Goal: Check status: Check status

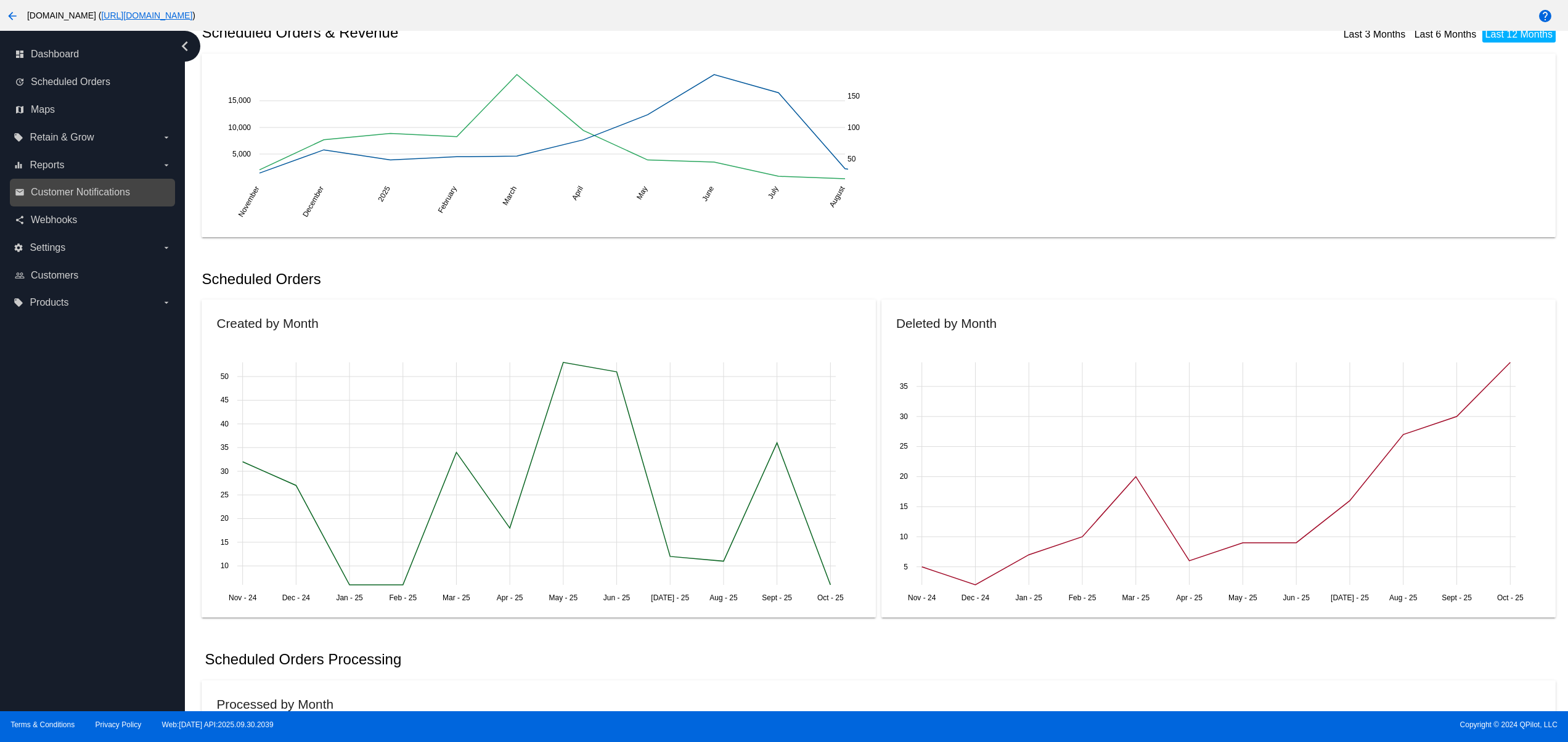
scroll to position [247, 0]
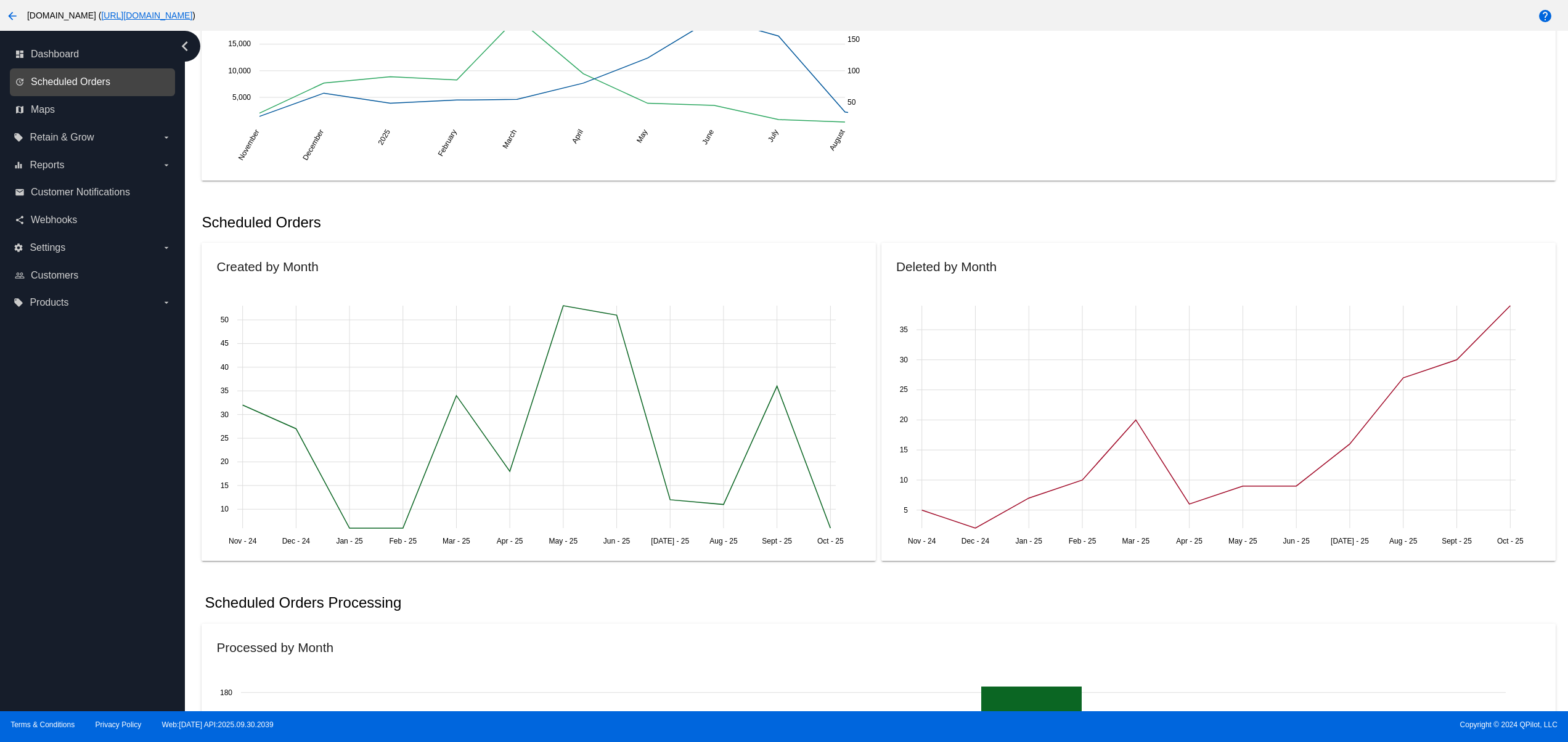
click at [108, 77] on span "Scheduled Orders" at bounding box center [71, 82] width 80 height 11
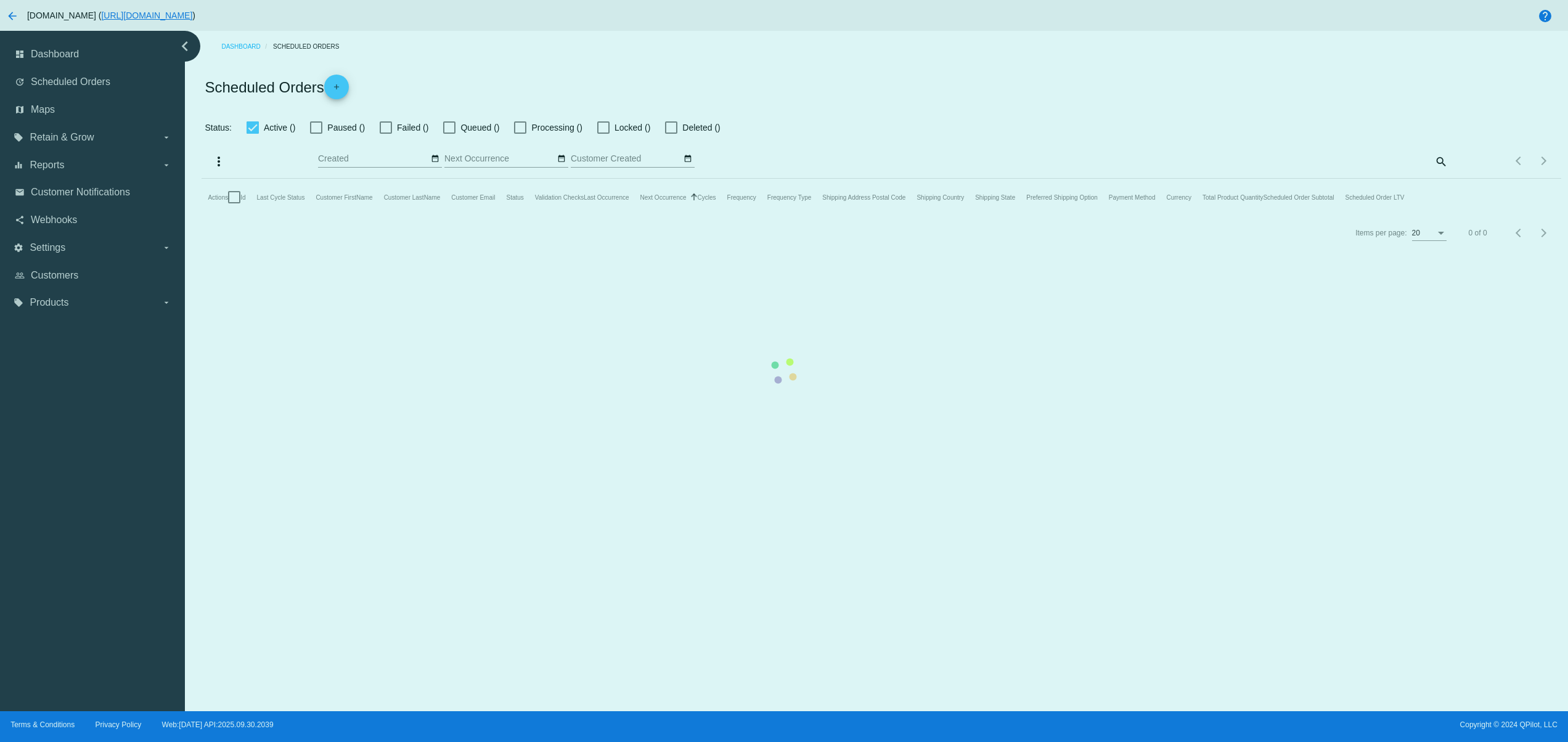
checkbox input "false"
type input "[DATE] - [DATE]"
click at [602, 216] on mat-table "Actions Id Last Cycle Status Customer FirstName Customer LastName Customer Emai…" at bounding box center [881, 197] width 1359 height 37
click at [518, 179] on mat-table "Actions Id Last Cycle Status Customer FirstName Customer LastName Customer Emai…" at bounding box center [881, 197] width 1359 height 37
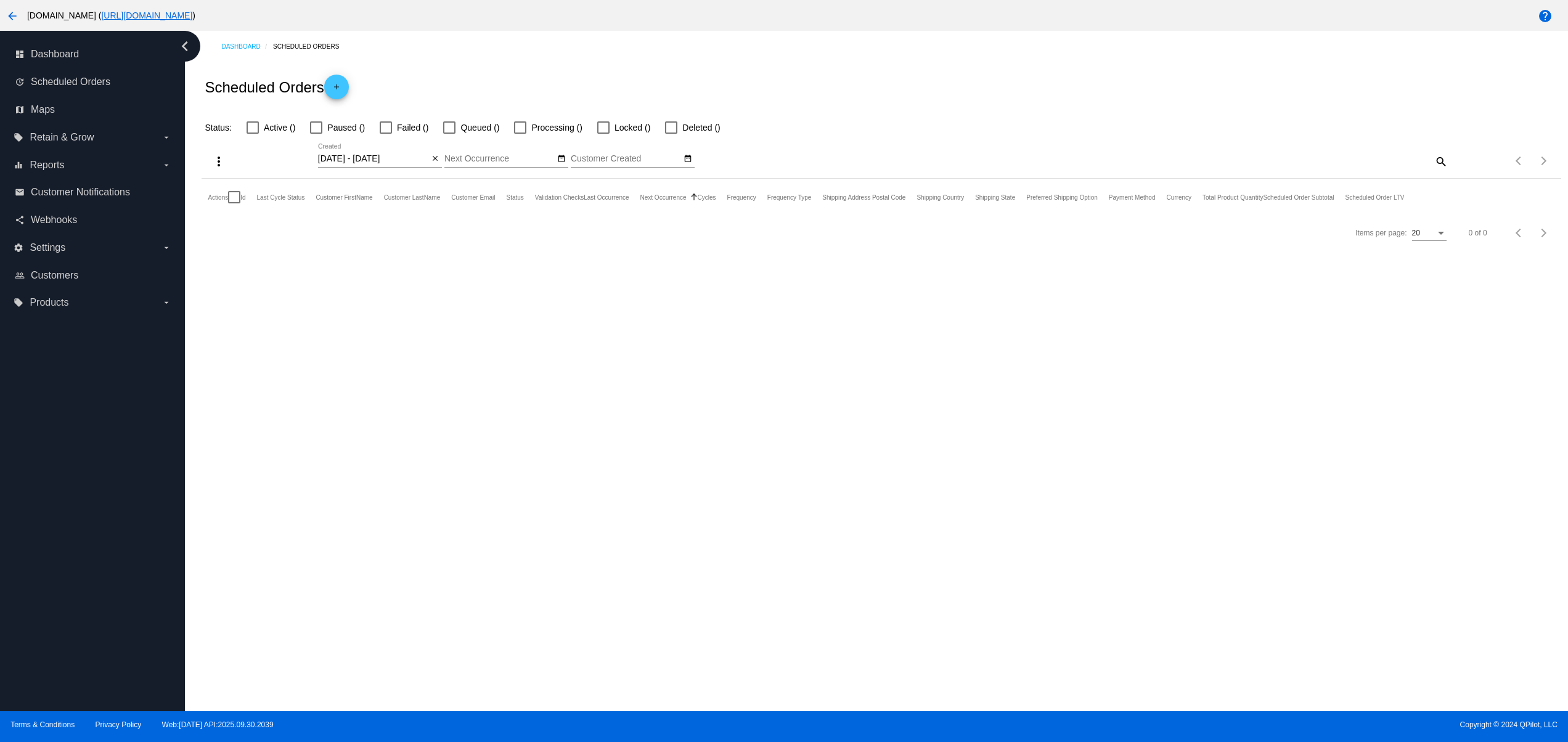
click at [442, 162] on div "[DATE] - [DATE] Oct Jan Feb Mar Apr Su Mo Tu We Th 1" at bounding box center [713, 161] width 790 height 35
click at [432, 156] on mat-icon "close" at bounding box center [435, 159] width 8 height 10
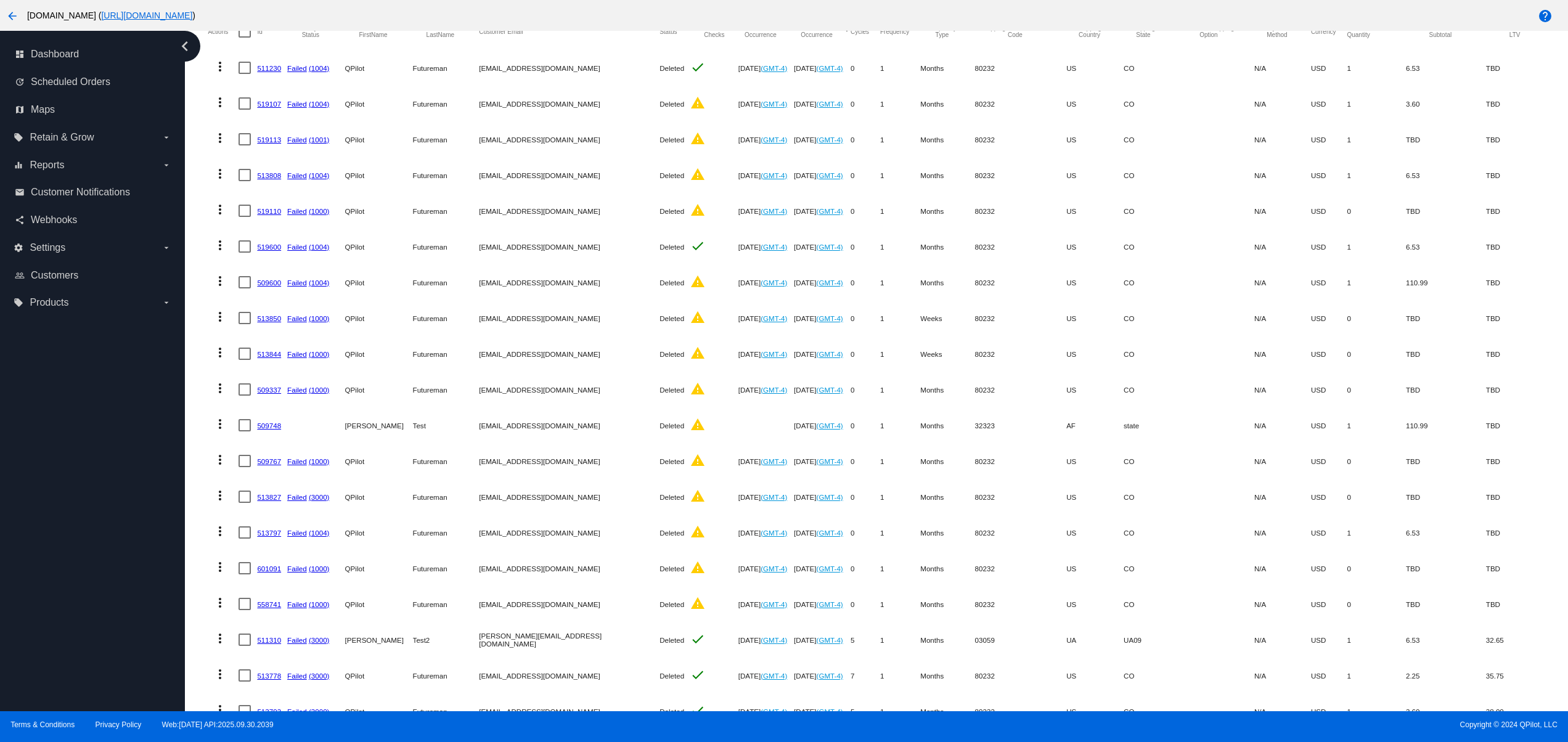
scroll to position [274, 0]
